Goal: Task Accomplishment & Management: Complete application form

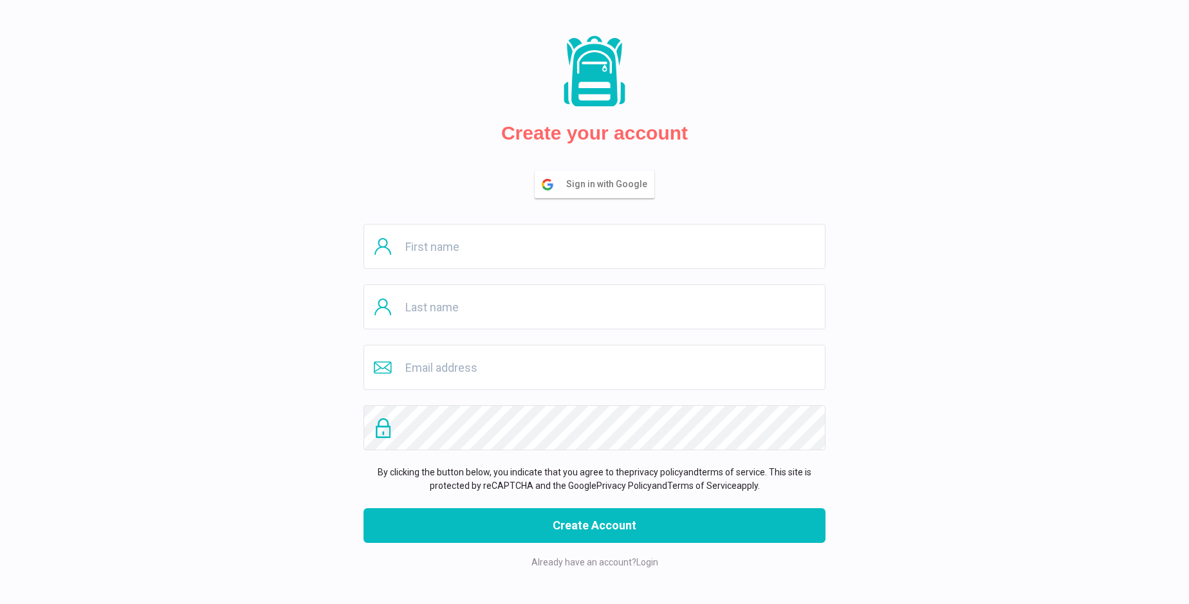
click at [594, 246] on input "text" at bounding box center [594, 246] width 462 height 45
type input "Vincenzo"
click at [594, 307] on input "text" at bounding box center [594, 306] width 462 height 45
type input "Zemlak"
click at [594, 367] on input "email" at bounding box center [594, 367] width 462 height 45
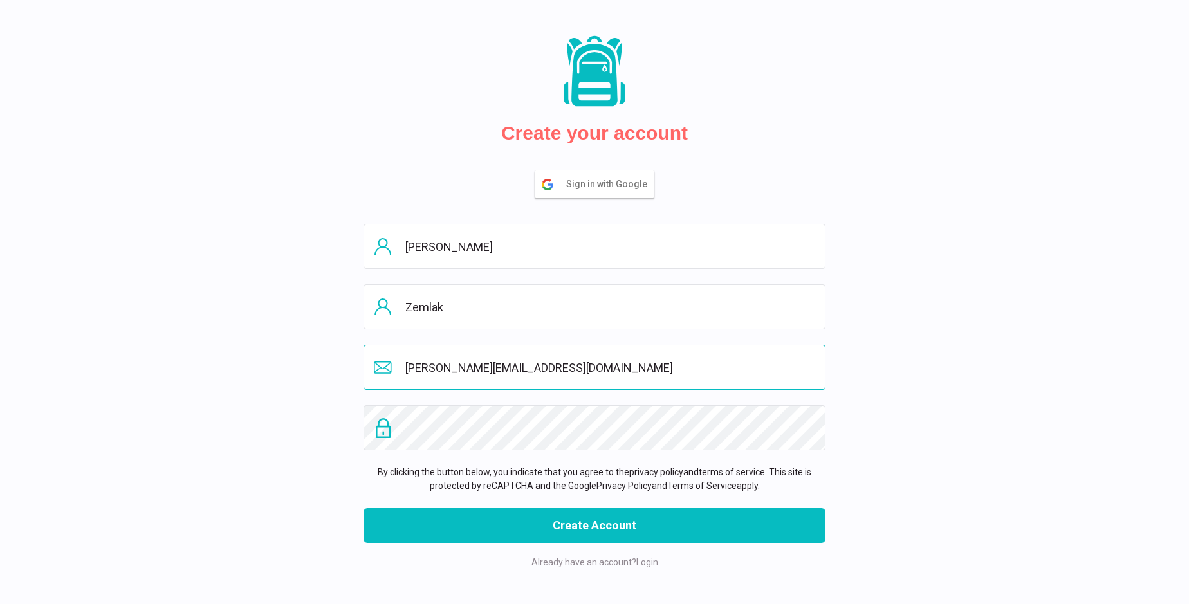
type input "andrew@copperhillgroup.com"
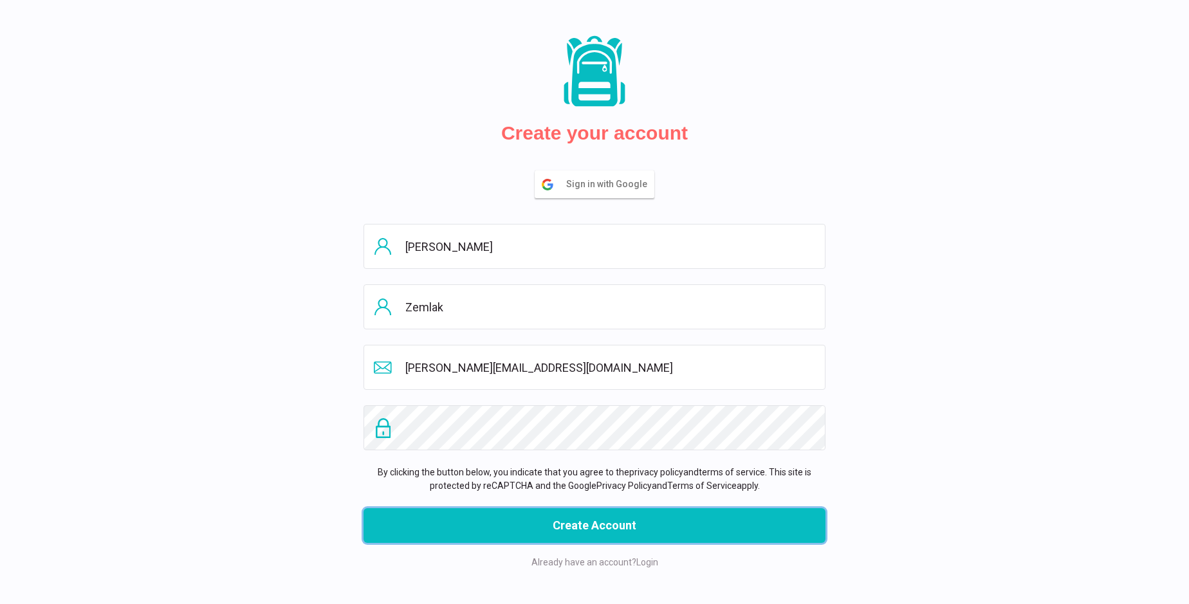
click at [594, 525] on button "Create Account" at bounding box center [594, 525] width 462 height 35
